Goal: Information Seeking & Learning: Learn about a topic

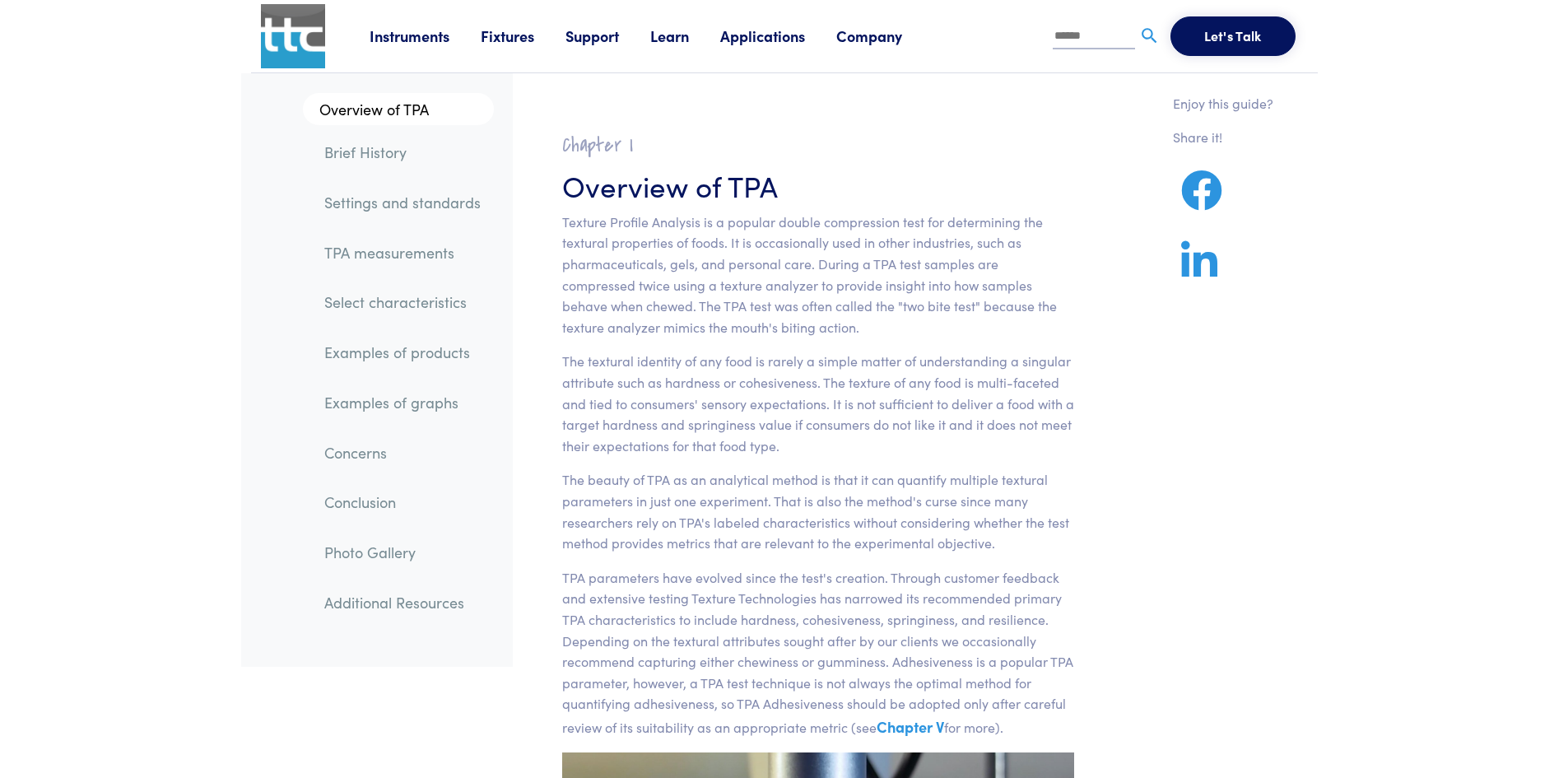
scroll to position [112, 0]
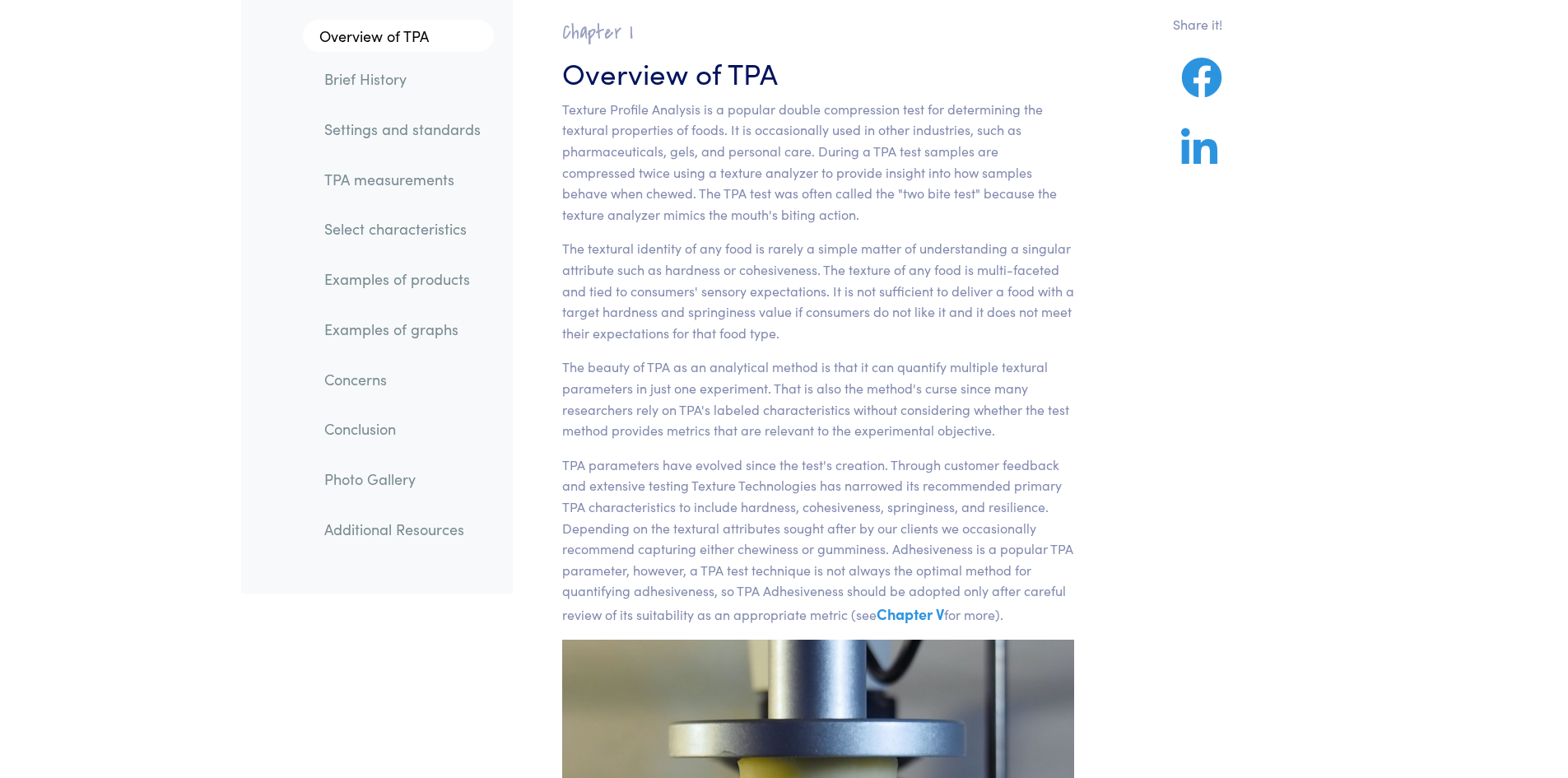
click at [427, 231] on link "Select characteristics" at bounding box center [402, 229] width 183 height 38
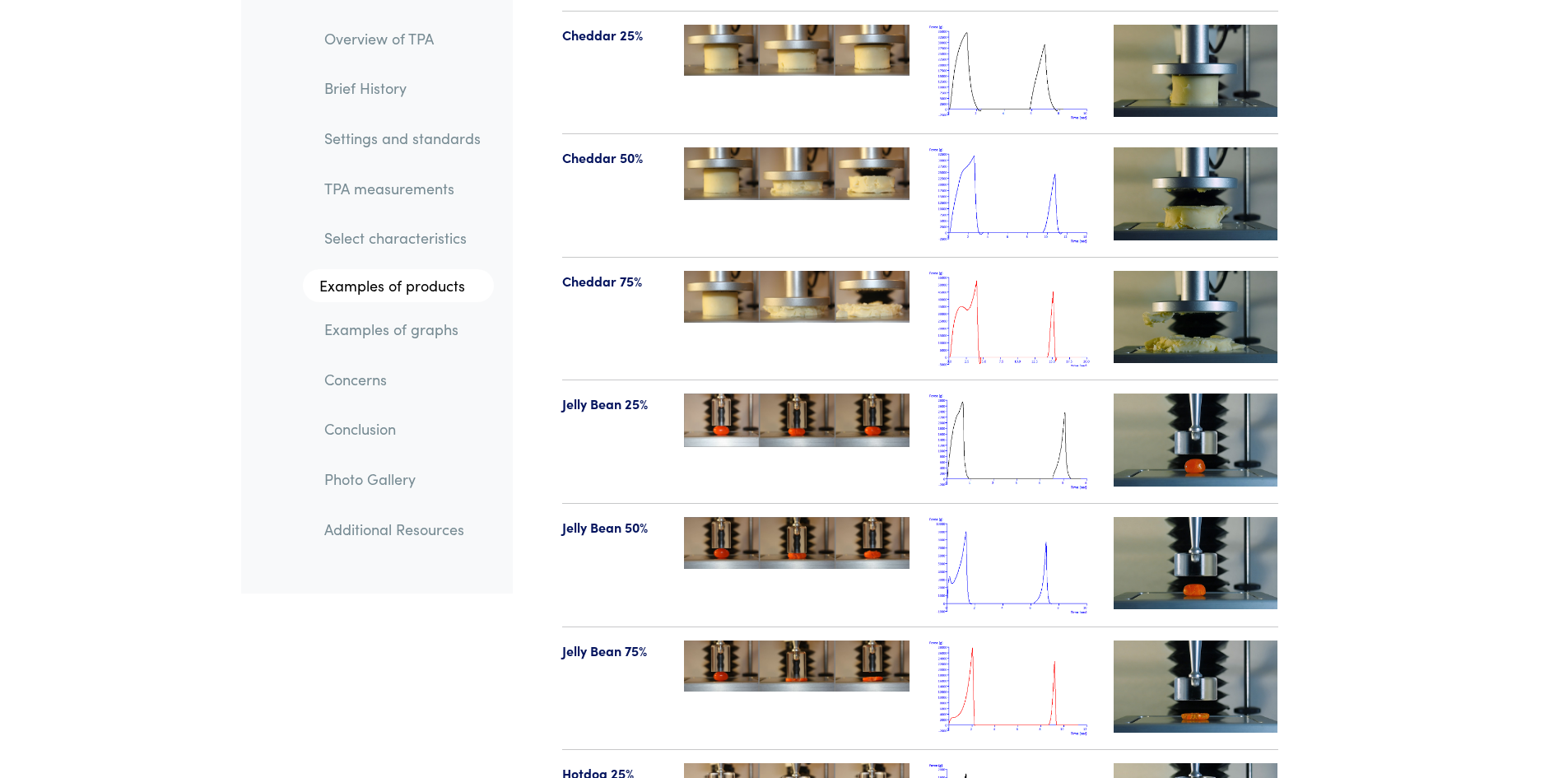
scroll to position [17952, 0]
click at [1197, 640] on img at bounding box center [1195, 685] width 164 height 92
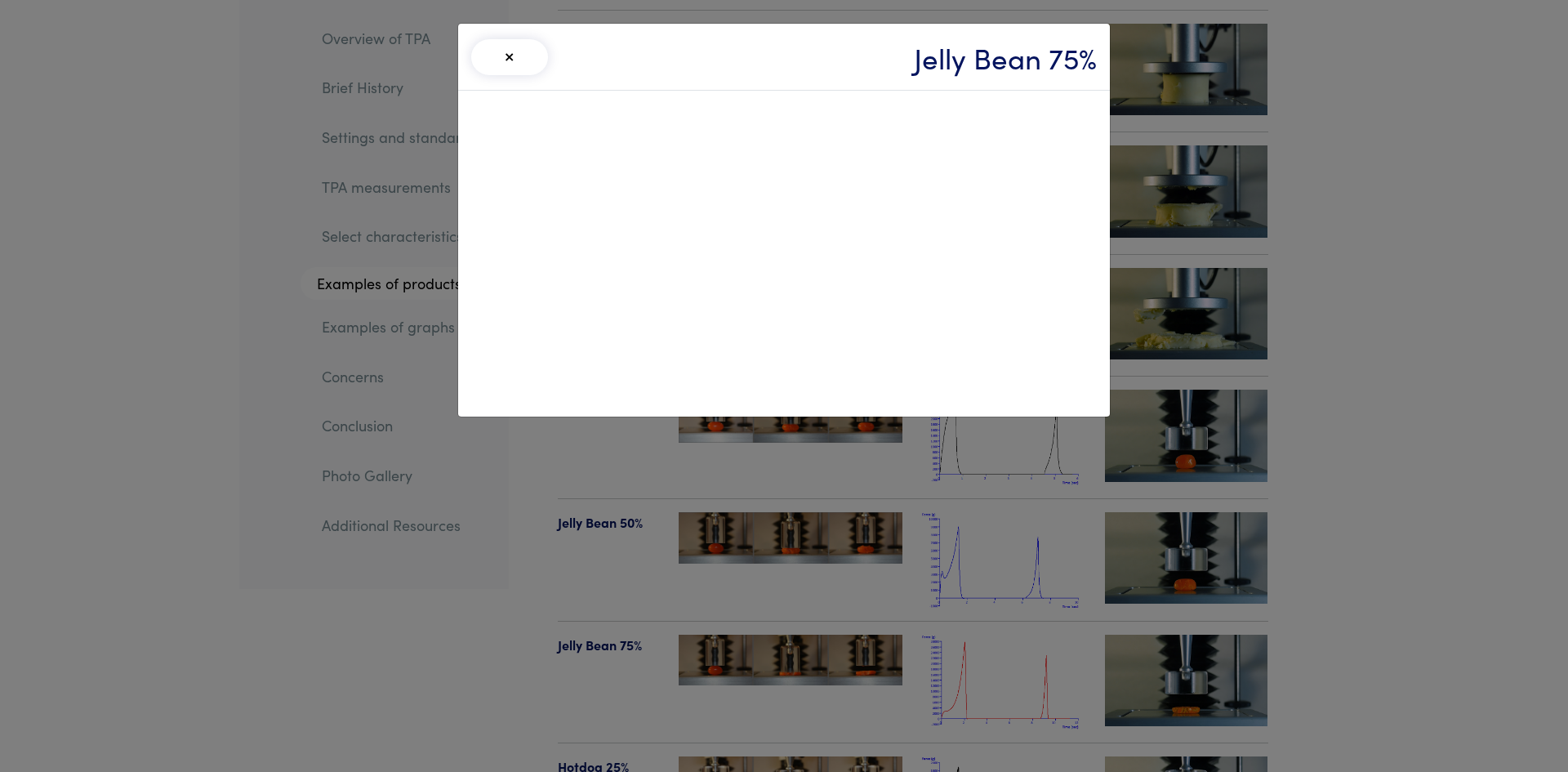
click at [1320, 260] on div "× Jelly Bean 75%" at bounding box center [784, 386] width 1568 height 772
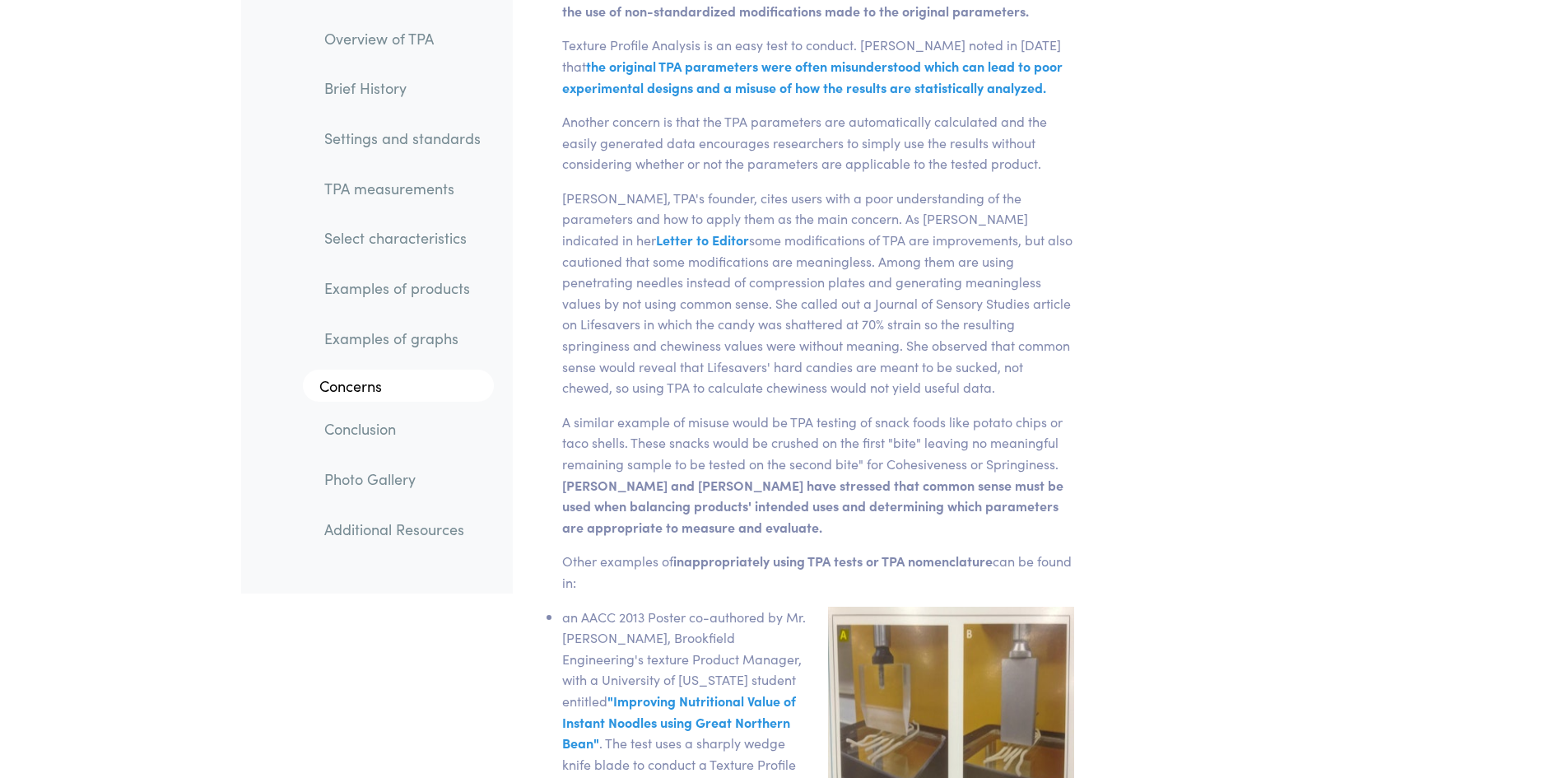
scroll to position [24510, 0]
click at [404, 185] on link "TPA measurements" at bounding box center [402, 188] width 183 height 38
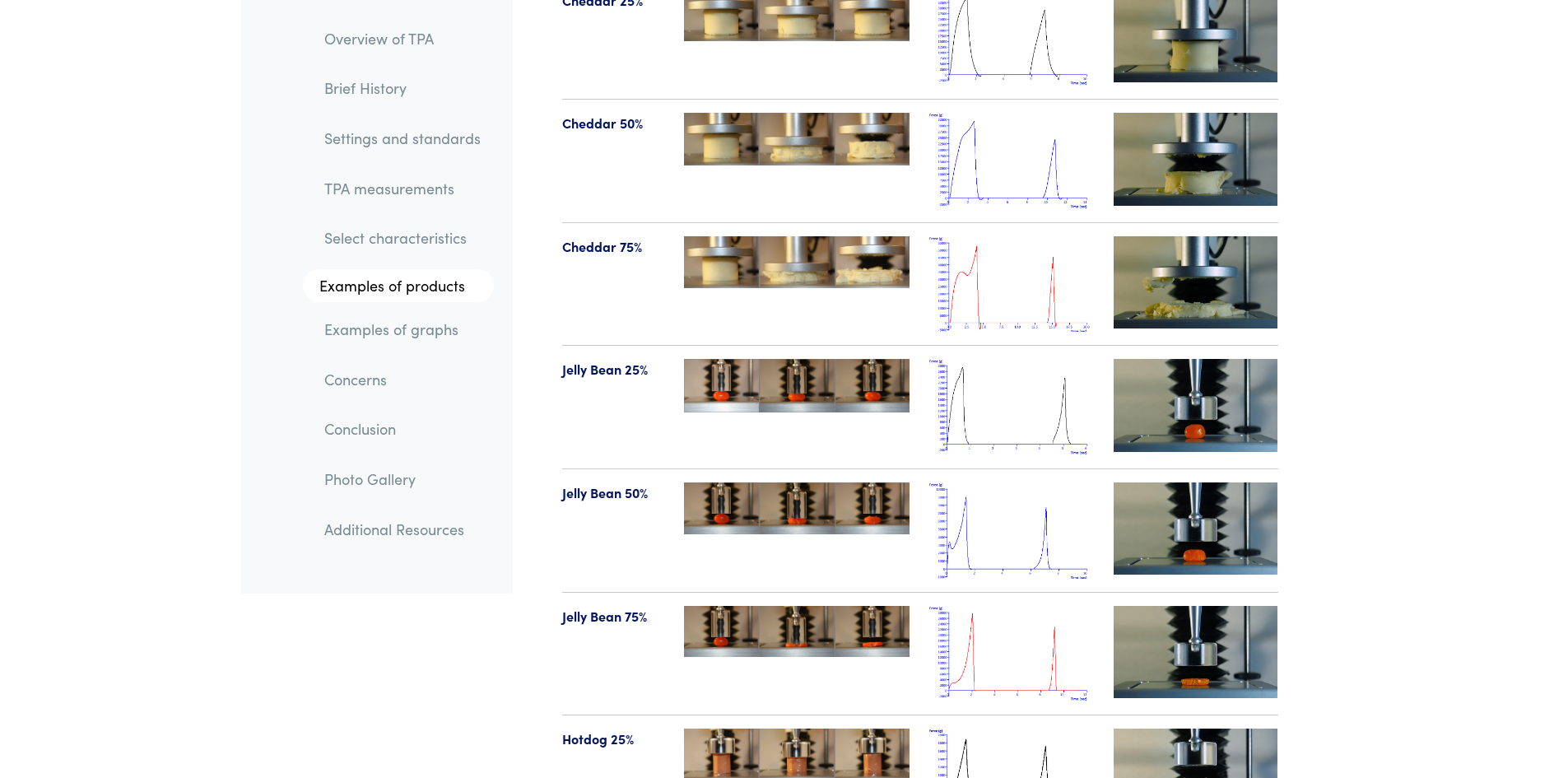
scroll to position [17987, 0]
click at [964, 608] on img at bounding box center [1011, 654] width 164 height 97
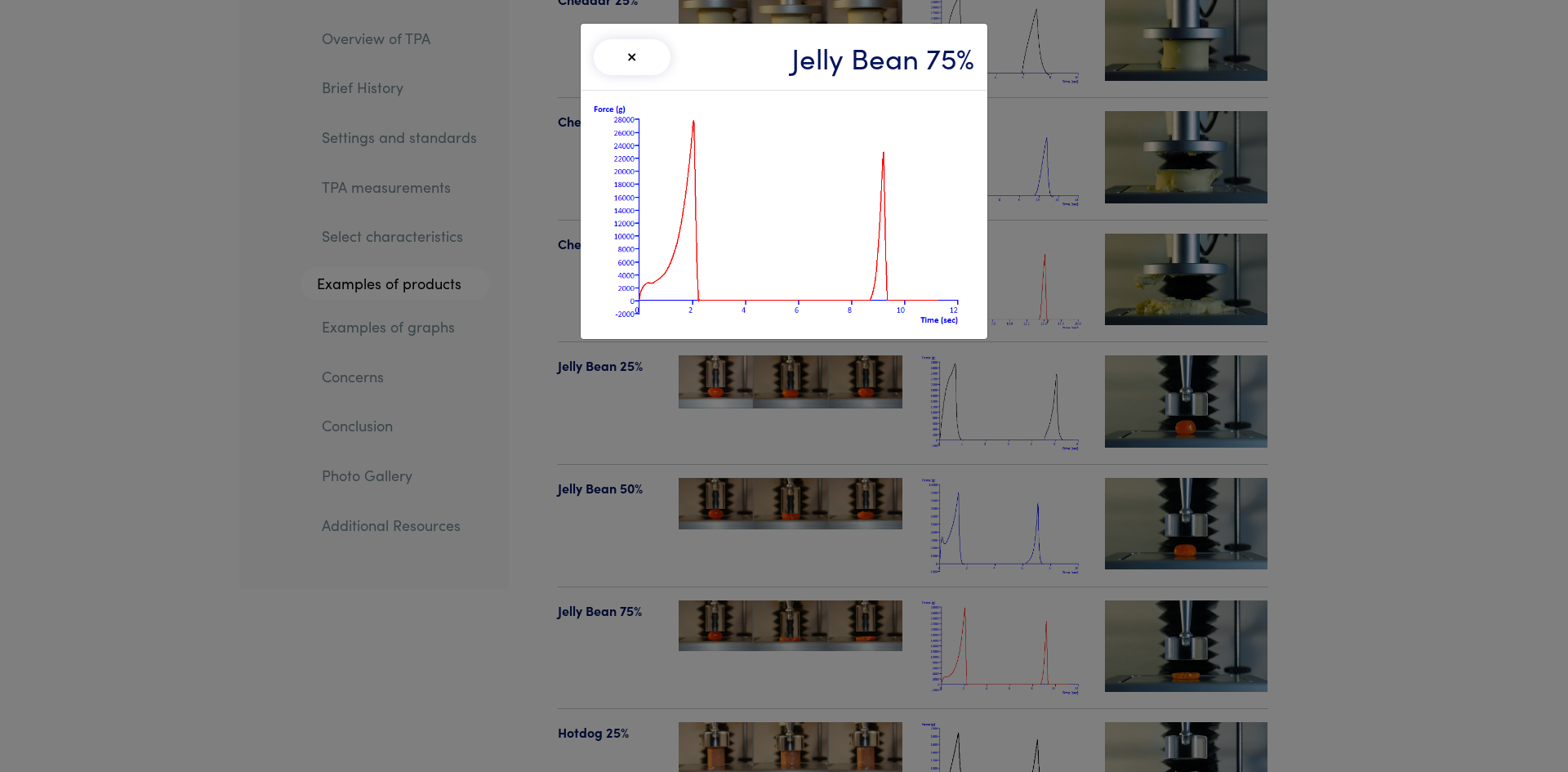
click at [1378, 326] on div "× Jelly Bean 75%" at bounding box center [784, 386] width 1568 height 772
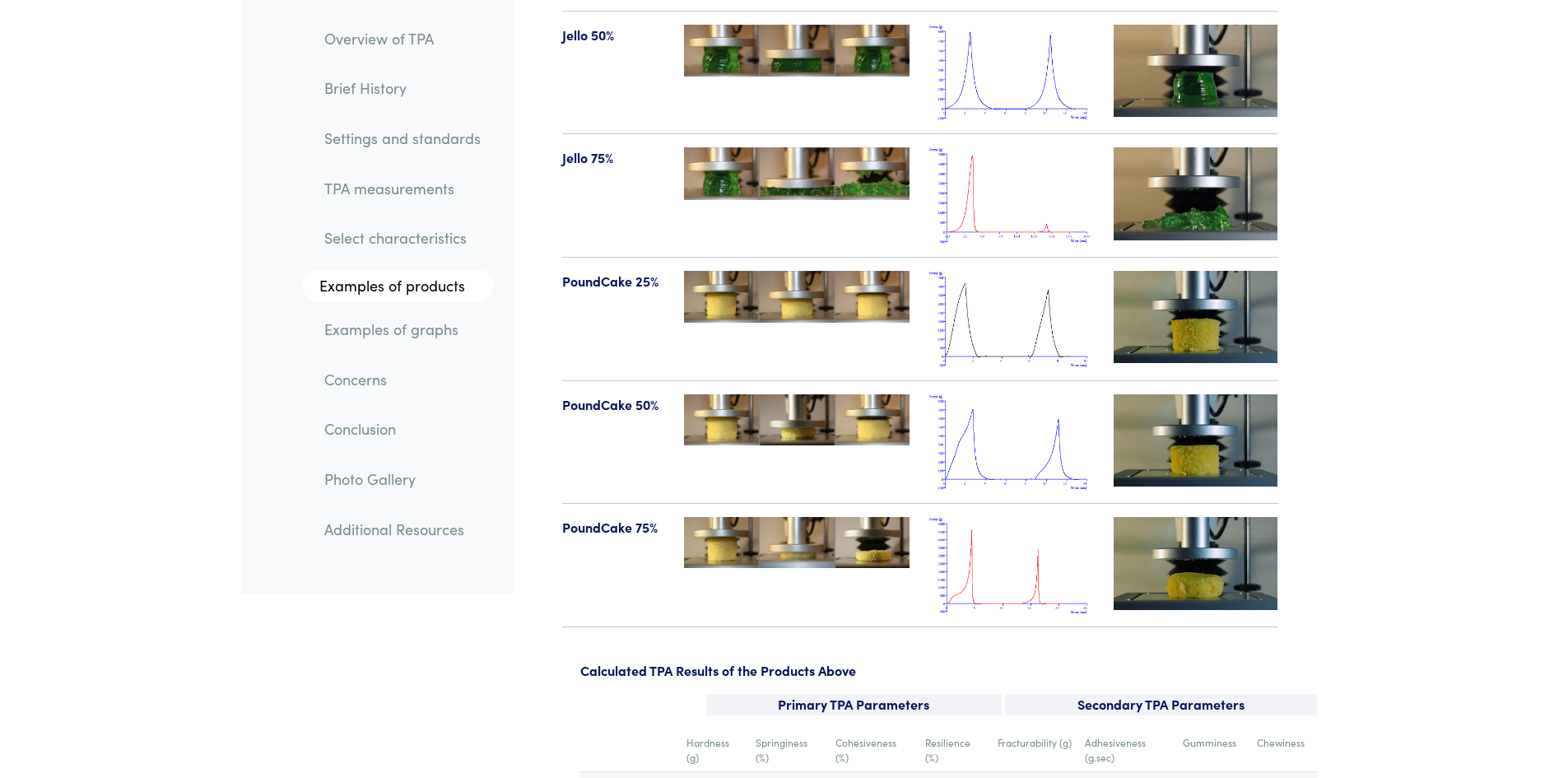
scroll to position [19184, 0]
click at [1026, 522] on img at bounding box center [1011, 564] width 164 height 97
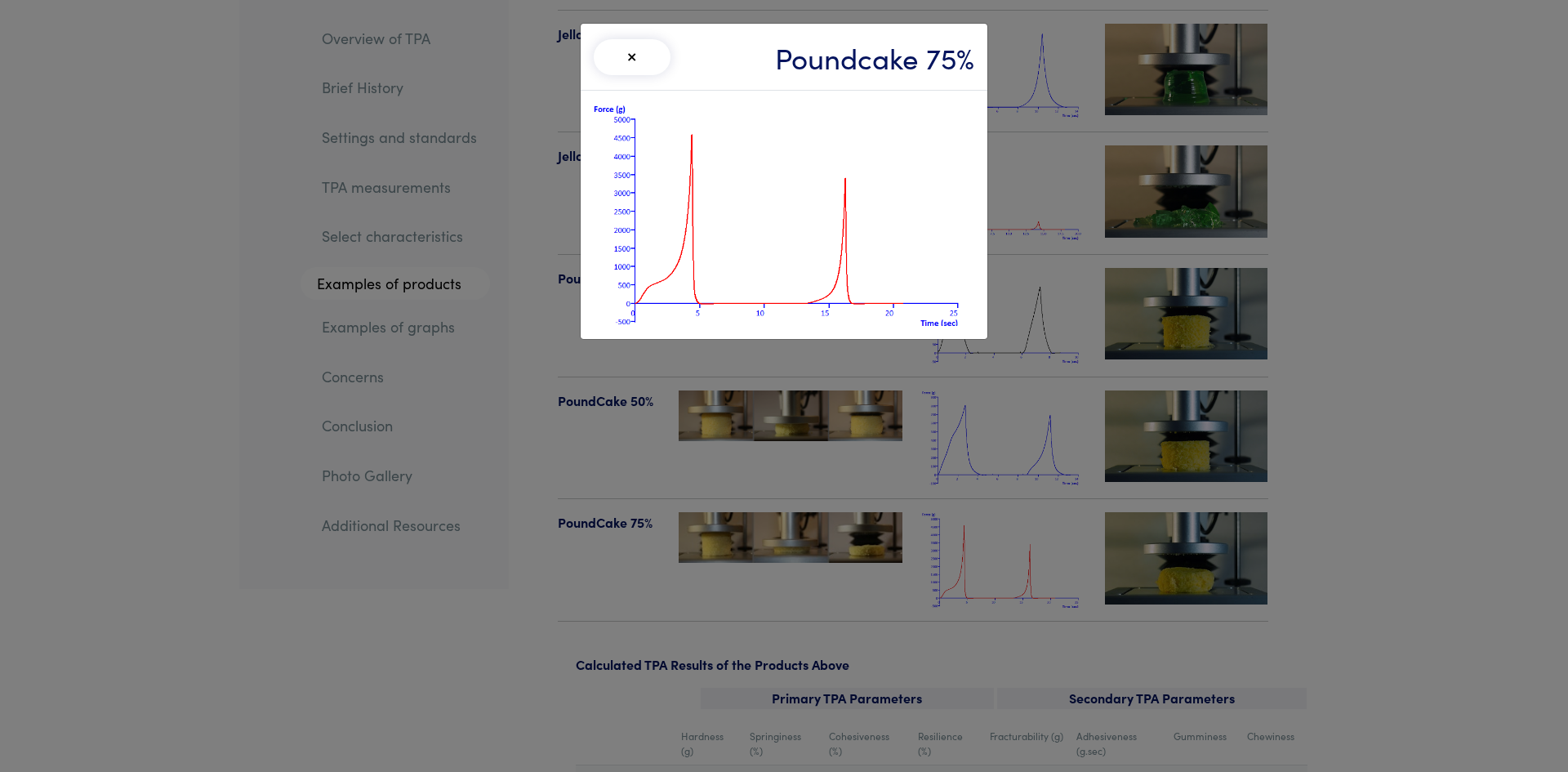
click at [1341, 415] on div "× Poundcake 75%" at bounding box center [784, 386] width 1568 height 772
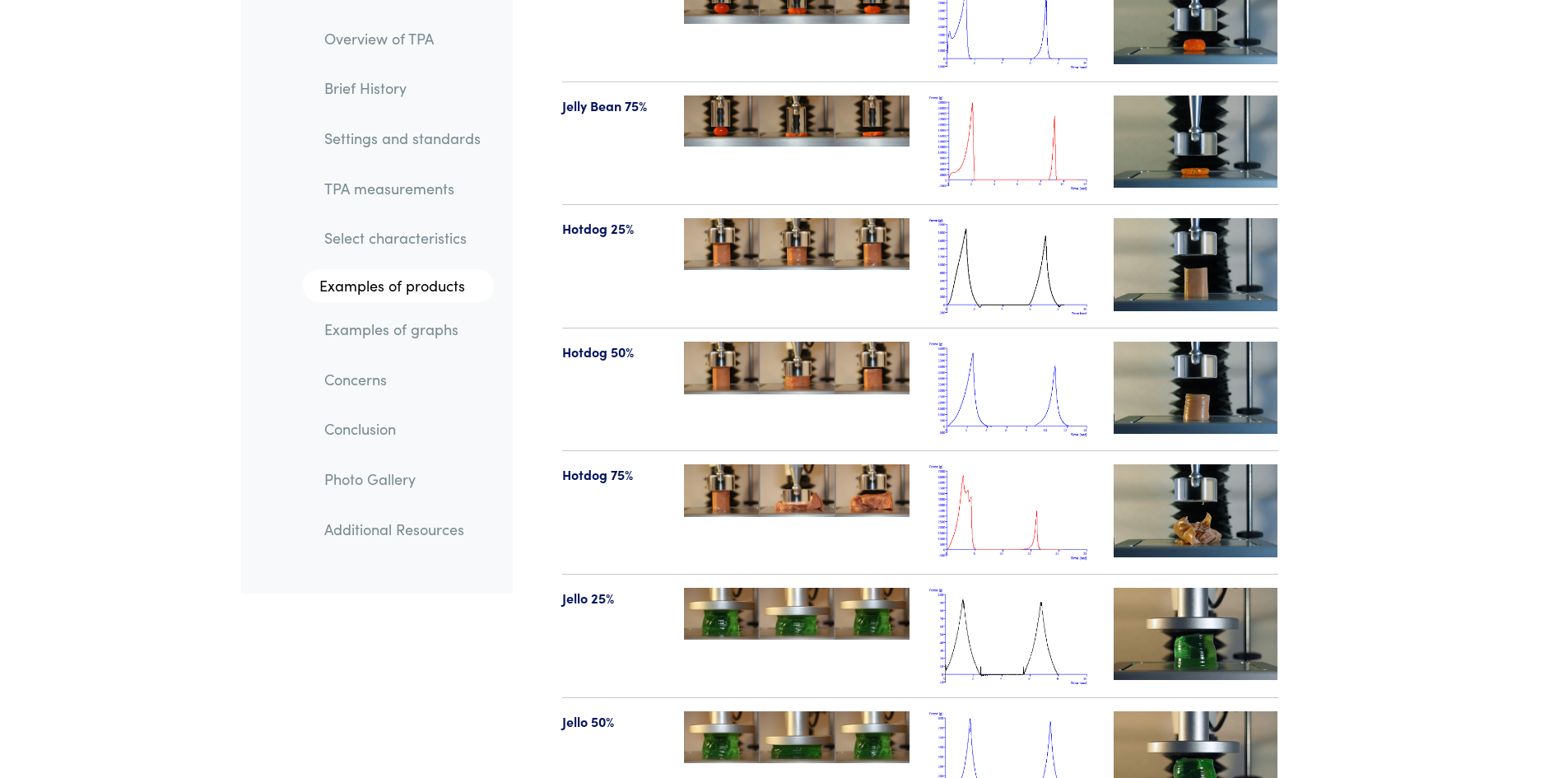
scroll to position [18499, 0]
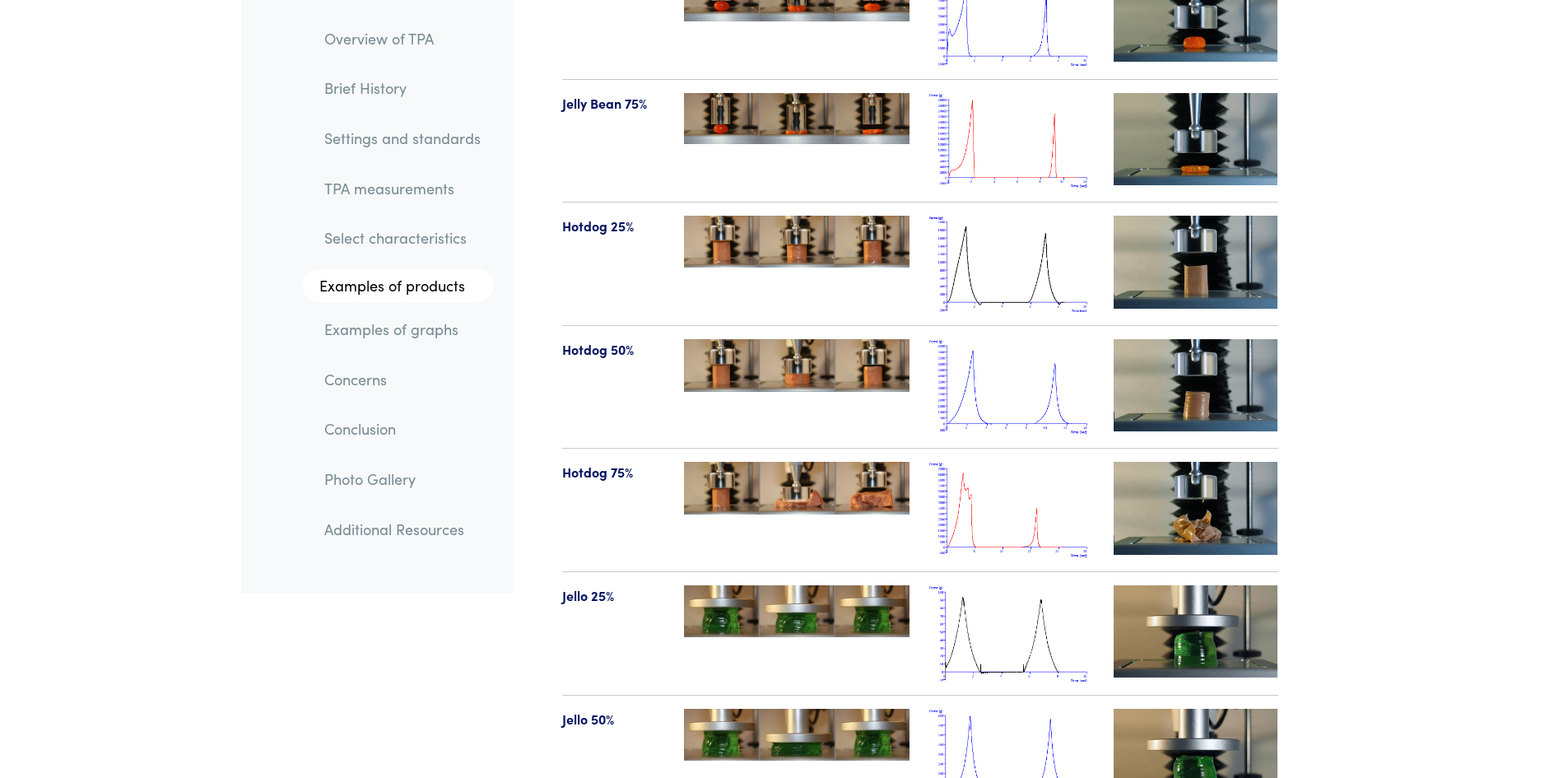
click at [1065, 128] on img at bounding box center [1011, 141] width 164 height 97
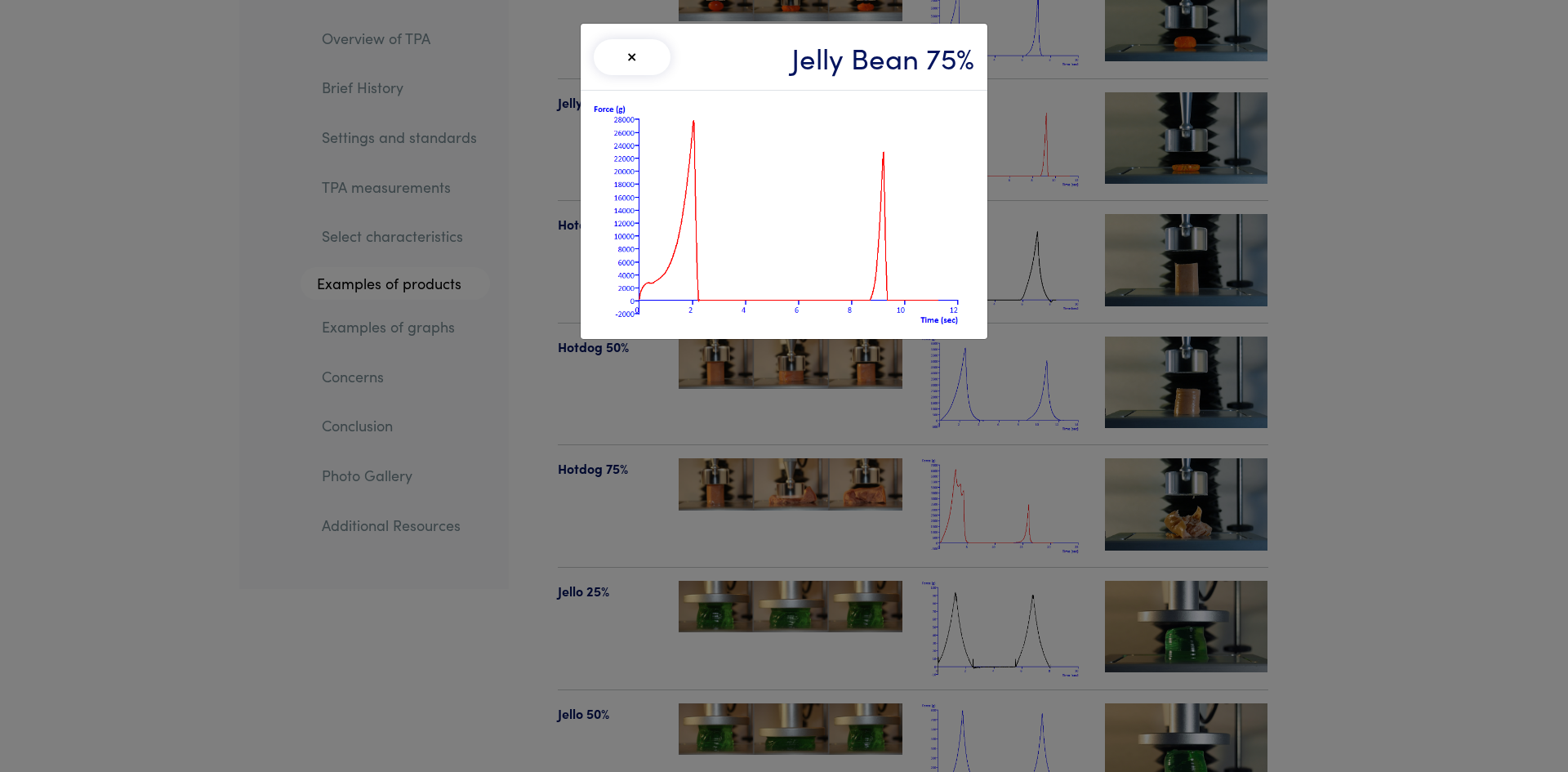
click at [1341, 294] on div "× Jelly Bean 75%" at bounding box center [784, 386] width 1568 height 772
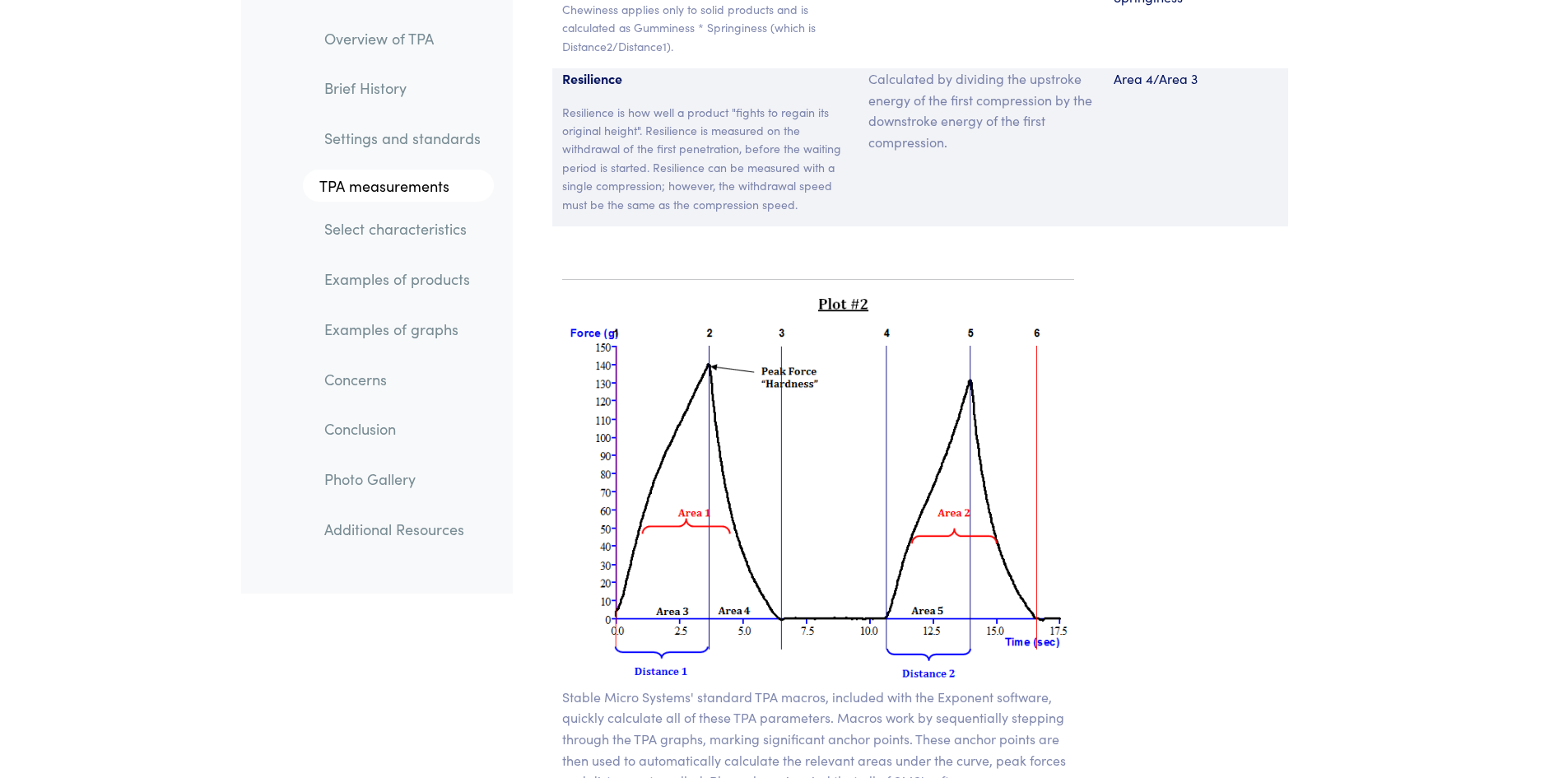
scroll to position [11638, 0]
